Goal: Navigation & Orientation: Find specific page/section

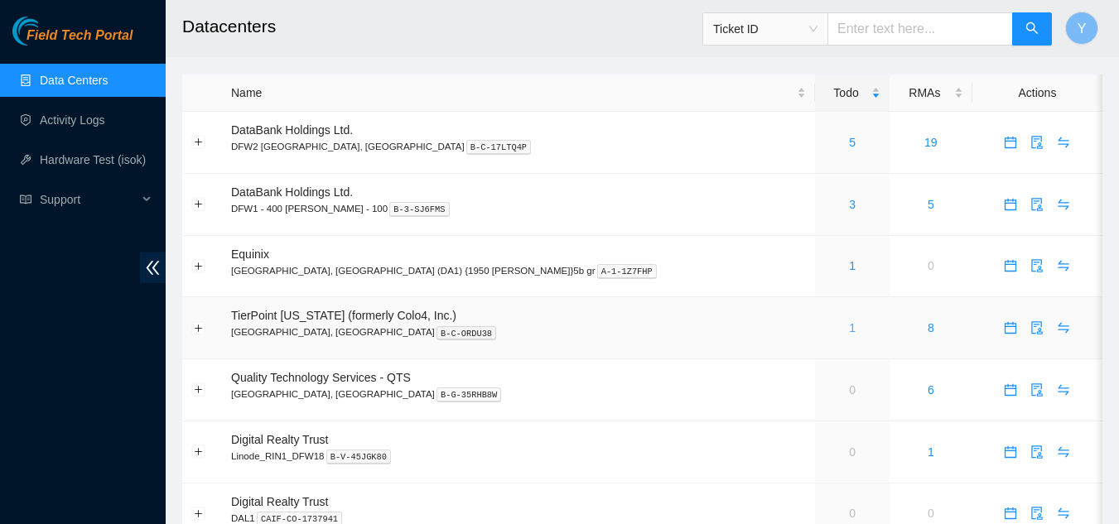
click at [849, 327] on link "1" at bounding box center [852, 327] width 7 height 13
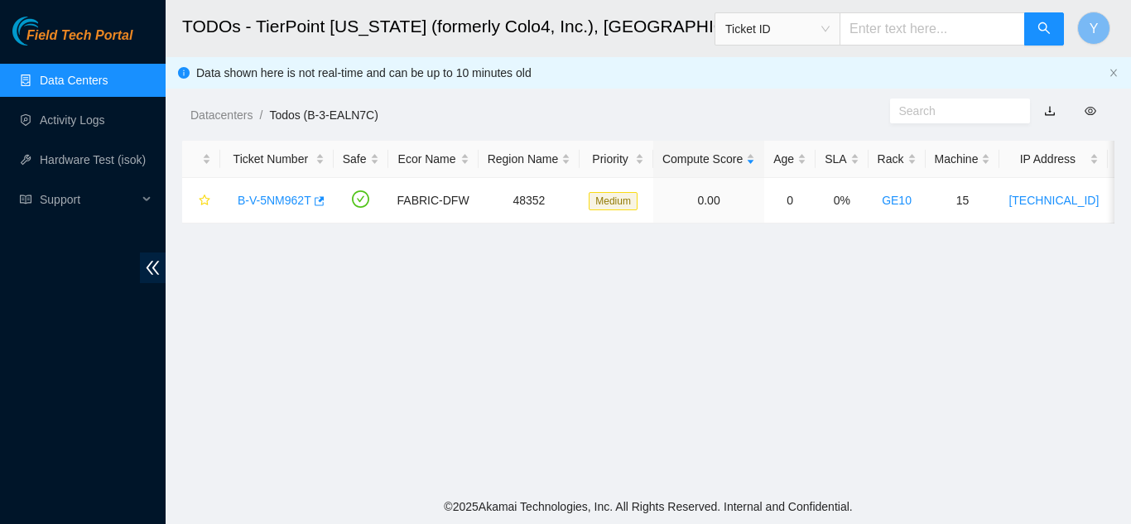
click at [77, 83] on link "Data Centers" at bounding box center [74, 80] width 68 height 13
